Goal: Task Accomplishment & Management: Manage account settings

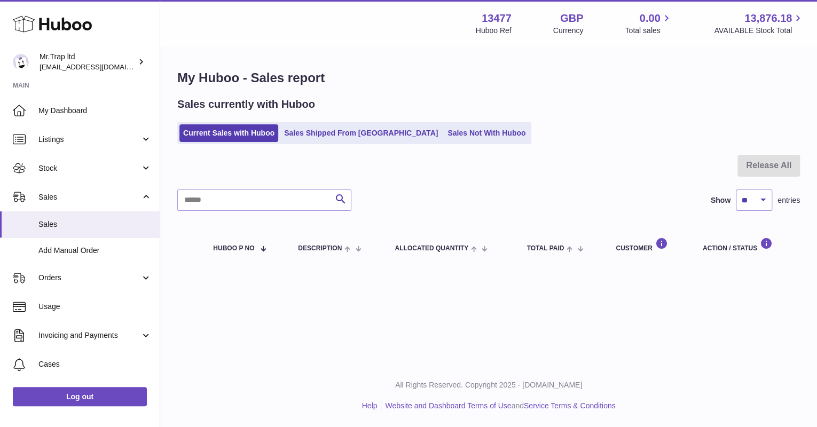
click at [82, 22] on icon at bounding box center [52, 23] width 79 height 21
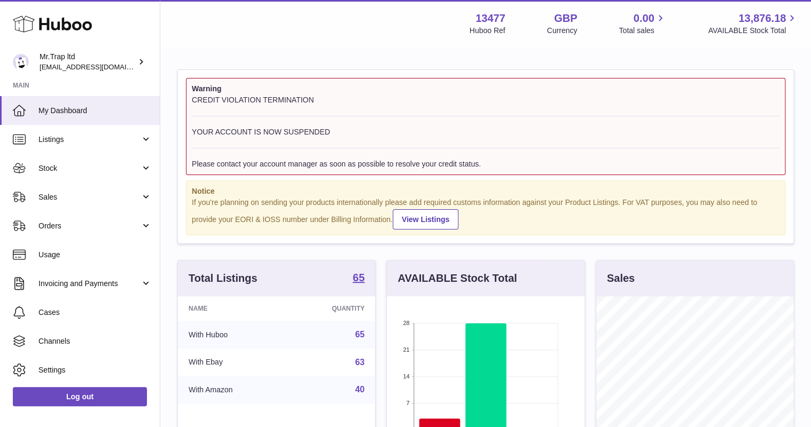
scroll to position [167, 197]
click at [48, 194] on span "Sales" at bounding box center [89, 197] width 102 height 10
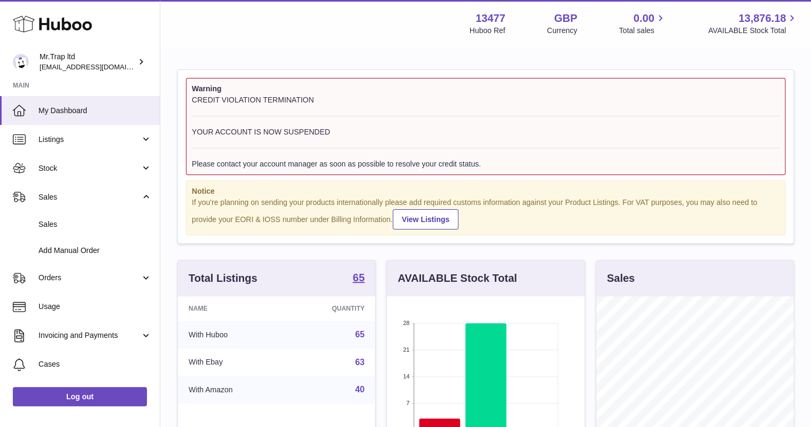
click at [69, 218] on link "Sales" at bounding box center [80, 225] width 160 height 26
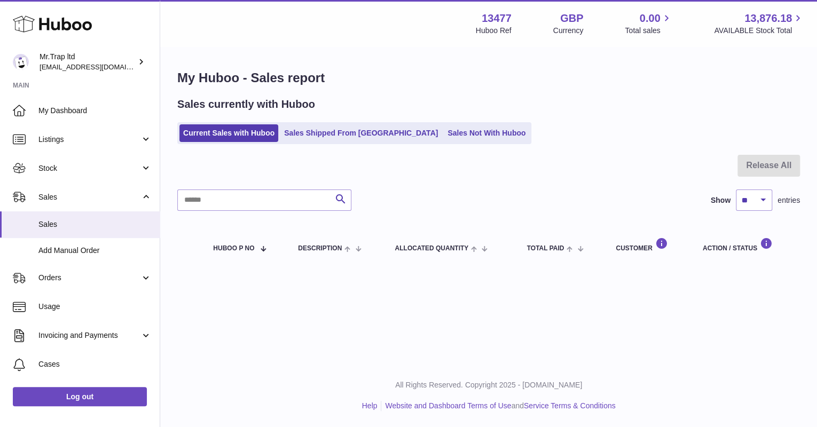
click at [419, 143] on ul "Current Sales with Huboo Sales Shipped From [GEOGRAPHIC_DATA] Sales Not With Hu…" at bounding box center [354, 133] width 354 height 22
click at [444, 139] on link "Sales Not With Huboo" at bounding box center [486, 133] width 85 height 18
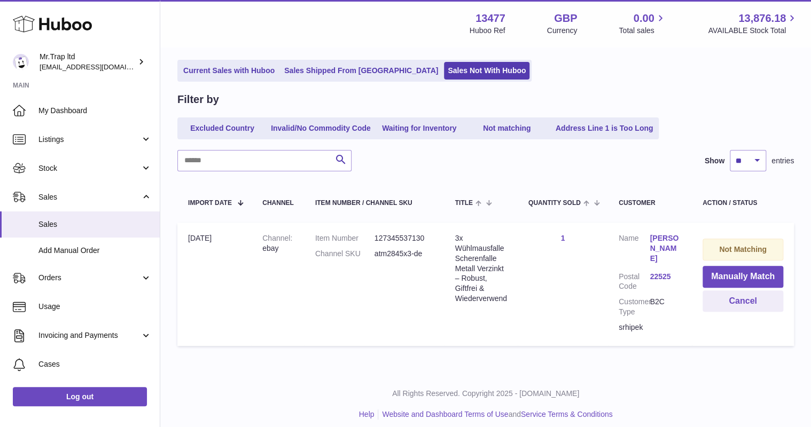
scroll to position [71, 0]
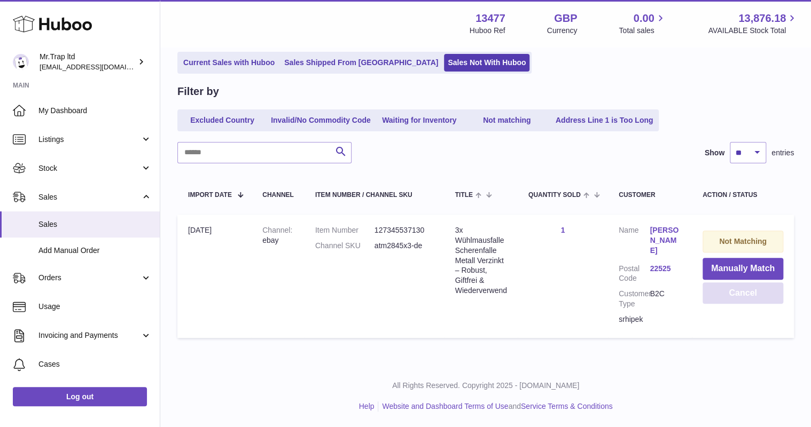
click at [730, 293] on button "Cancel" at bounding box center [743, 294] width 81 height 22
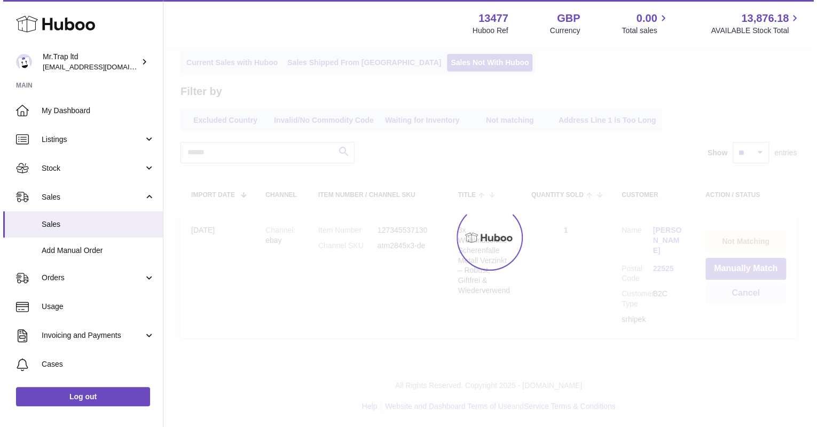
scroll to position [0, 0]
